Goal: Find contact information: Find contact information

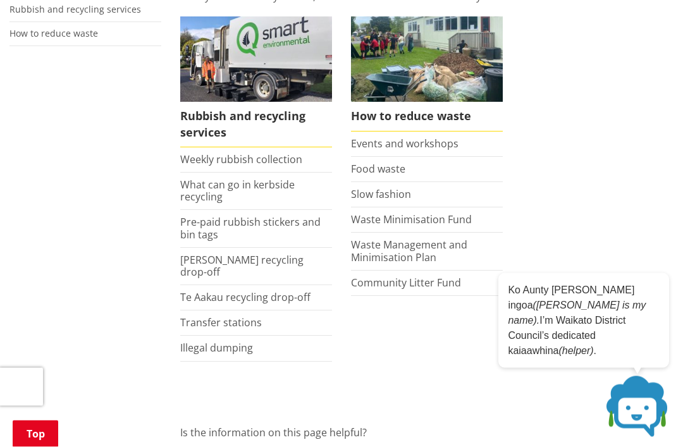
scroll to position [282, 0]
click at [261, 184] on link "What can go in kerbside recycling" at bounding box center [237, 191] width 115 height 26
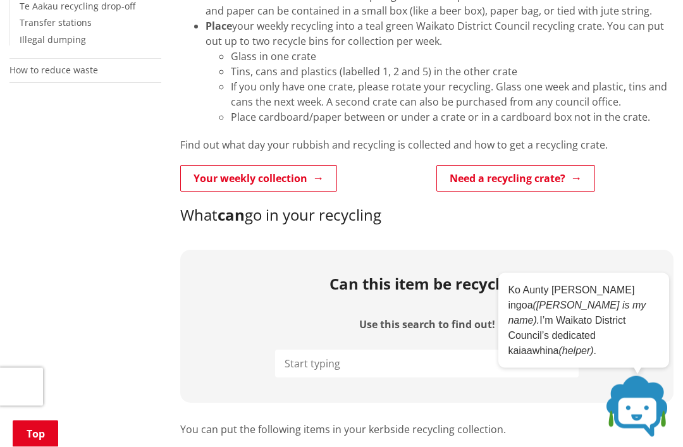
scroll to position [402, 0]
click at [541, 173] on link "Need a recycling crate?" at bounding box center [516, 178] width 159 height 27
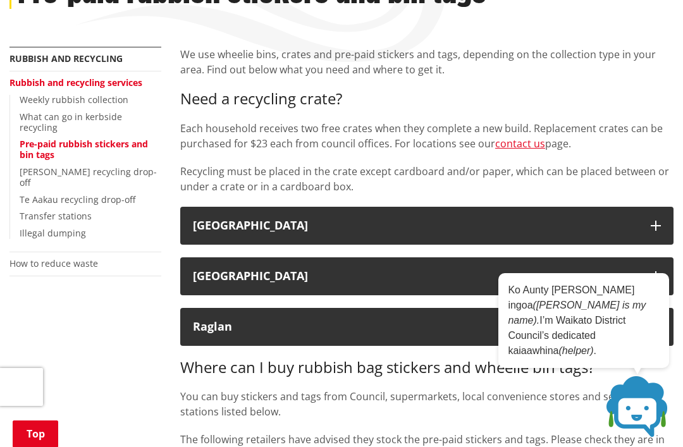
scroll to position [208, 0]
click at [518, 147] on link "contact us" at bounding box center [520, 144] width 50 height 14
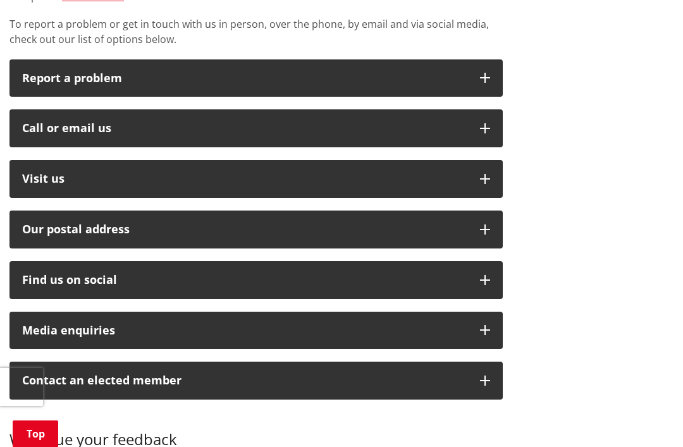
scroll to position [337, 0]
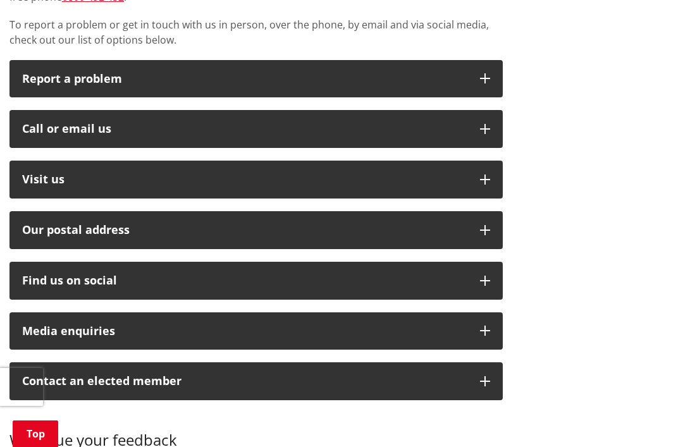
click at [486, 175] on icon "button" at bounding box center [485, 180] width 10 height 10
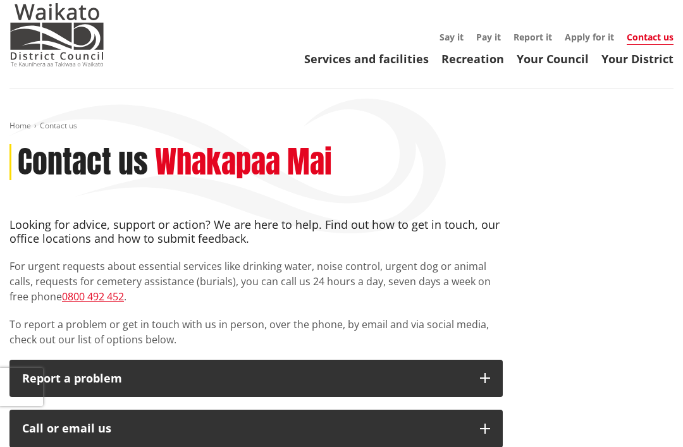
scroll to position [0, 0]
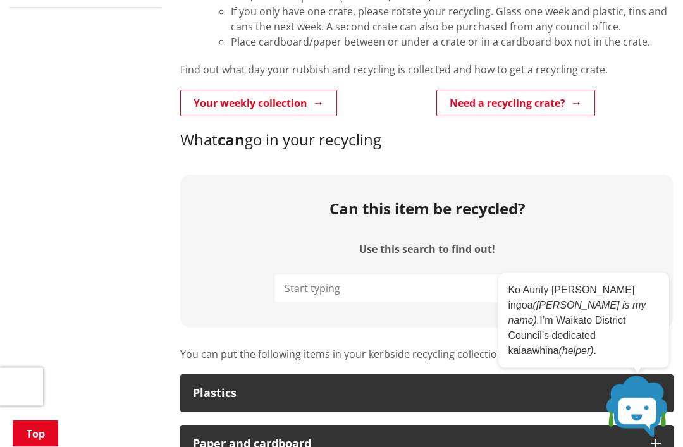
scroll to position [478, 0]
click at [490, 104] on link "Need a recycling crate?" at bounding box center [516, 103] width 159 height 27
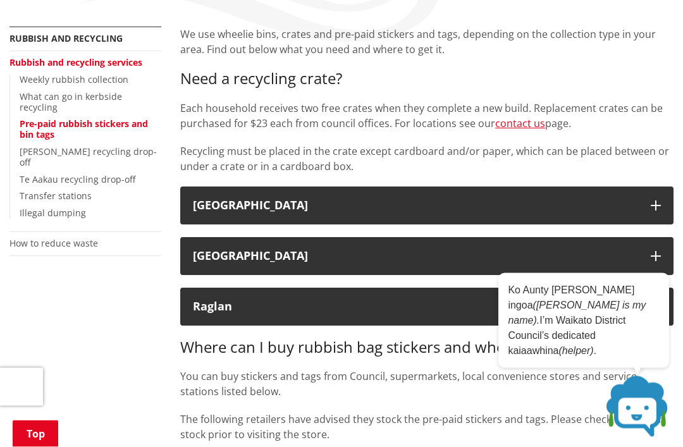
scroll to position [230, 0]
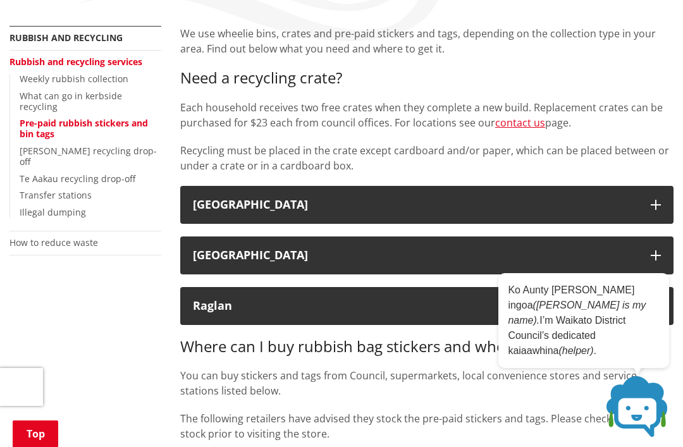
click at [215, 204] on div "[GEOGRAPHIC_DATA]" at bounding box center [415, 205] width 445 height 13
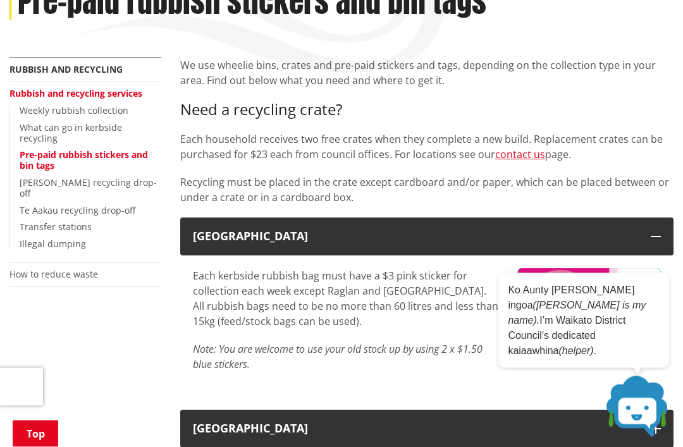
scroll to position [198, 0]
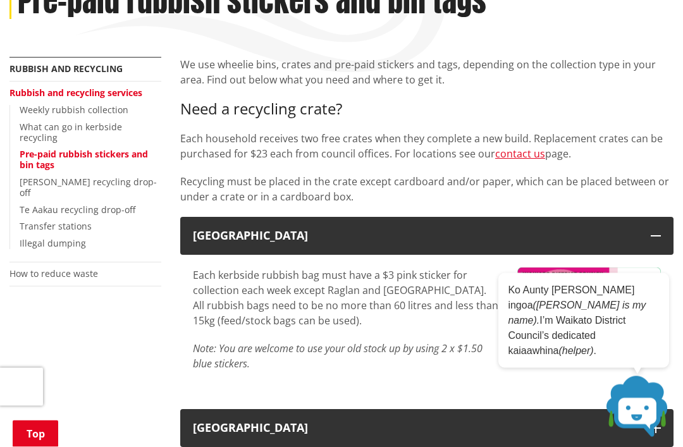
click at [521, 152] on link "contact us" at bounding box center [520, 154] width 50 height 14
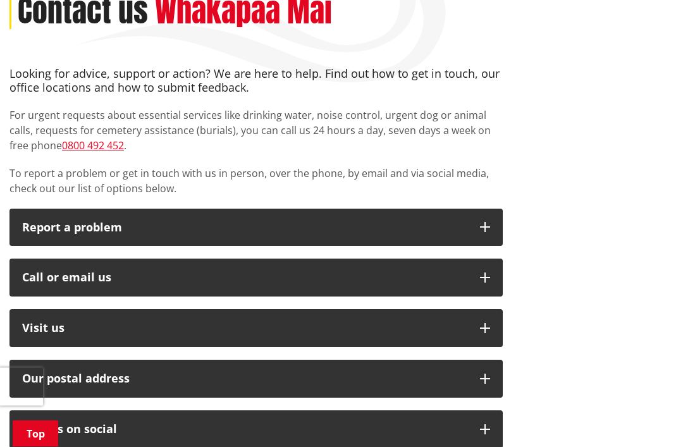
scroll to position [194, 0]
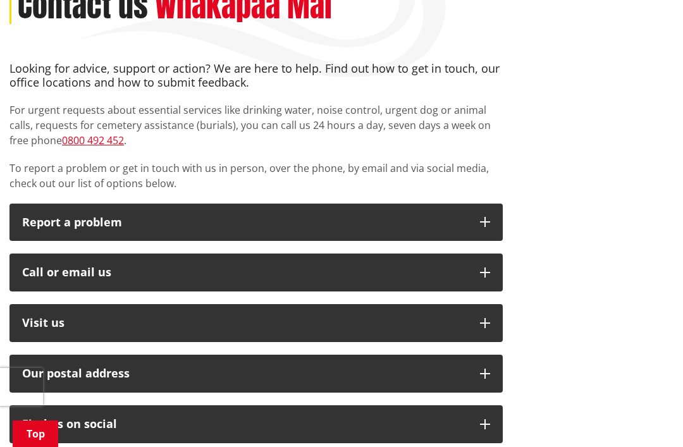
click at [36, 320] on p "Visit us" at bounding box center [244, 323] width 445 height 13
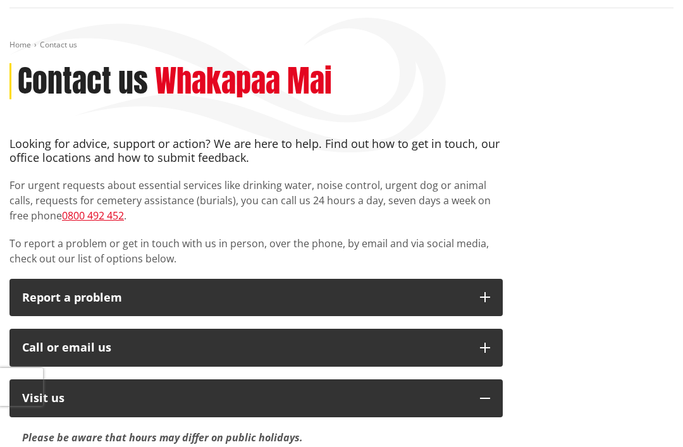
scroll to position [117, 0]
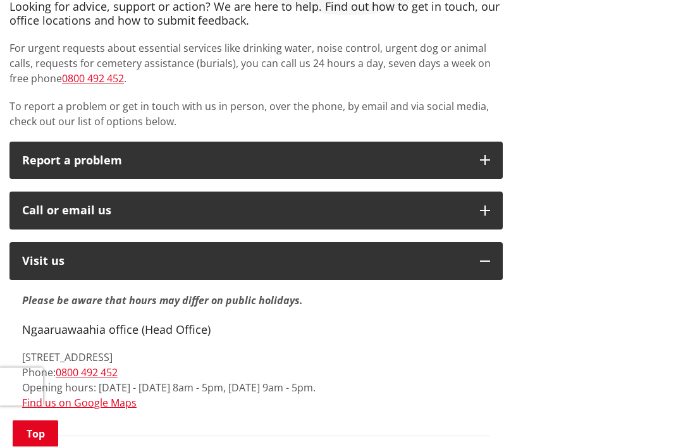
click at [56, 218] on button "Call or email us" at bounding box center [256, 211] width 494 height 38
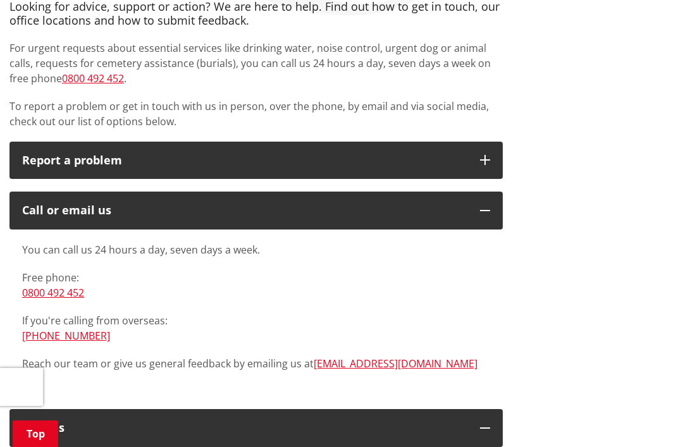
click at [358, 364] on link "[EMAIL_ADDRESS][DOMAIN_NAME]" at bounding box center [396, 364] width 164 height 14
